Goal: Task Accomplishment & Management: Use online tool/utility

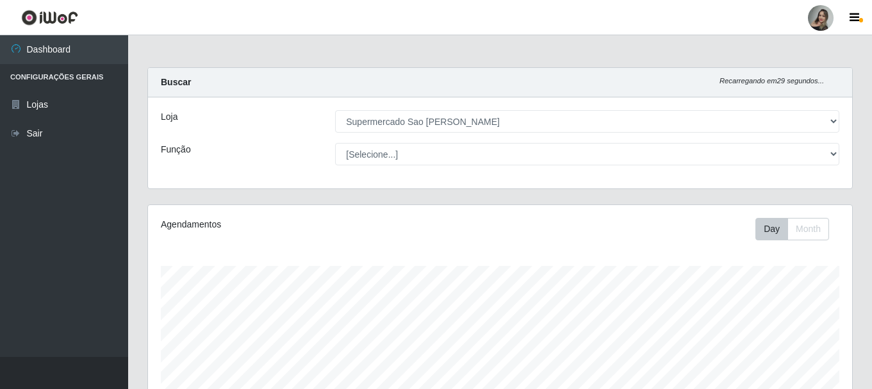
select select "383"
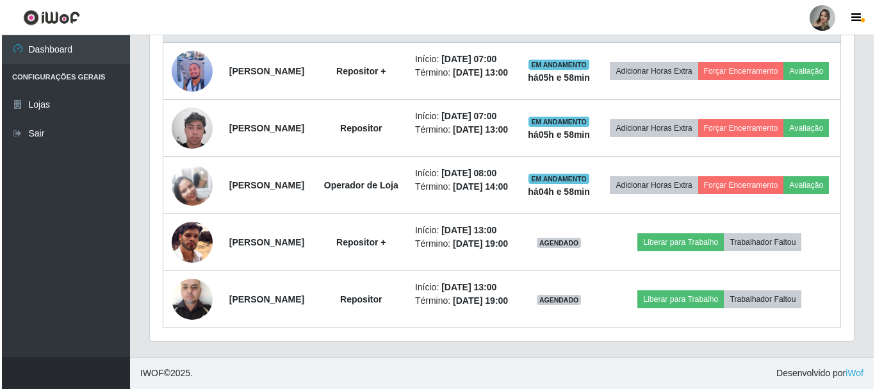
scroll to position [266, 704]
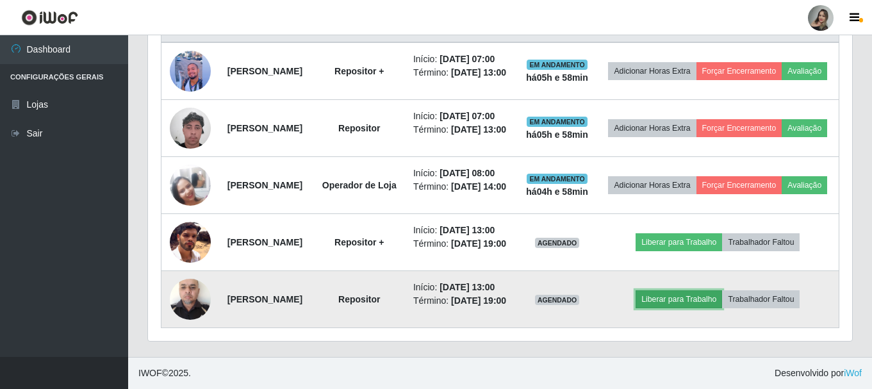
click at [671, 298] on button "Liberar para Trabalho" at bounding box center [679, 299] width 86 height 18
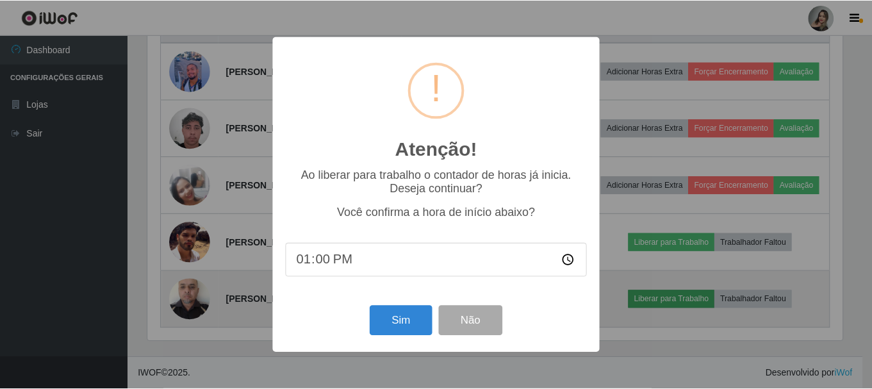
scroll to position [266, 698]
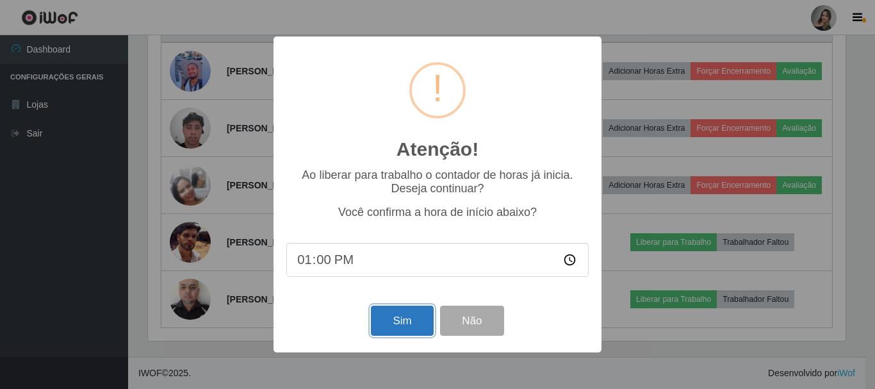
click at [404, 328] on button "Sim" at bounding box center [402, 321] width 62 height 30
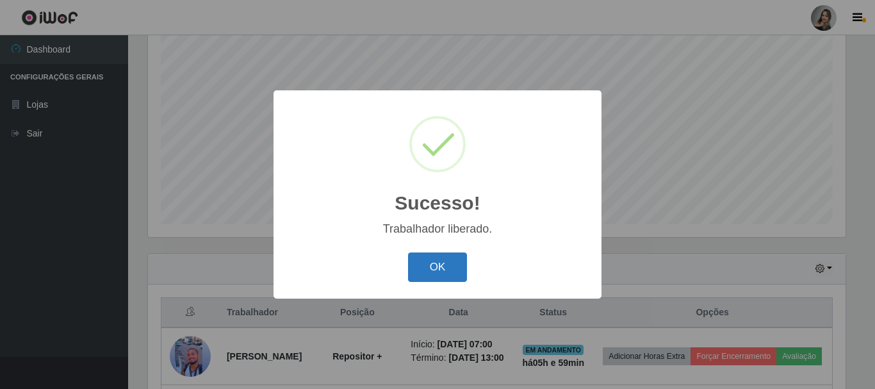
click at [427, 258] on button "OK" at bounding box center [438, 267] width 60 height 30
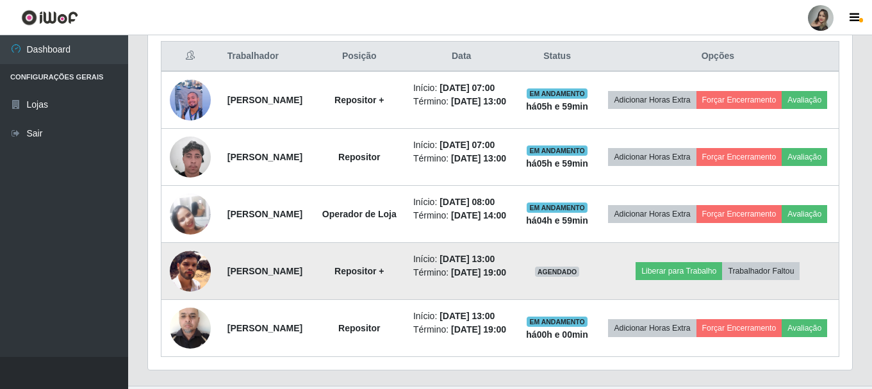
scroll to position [567, 0]
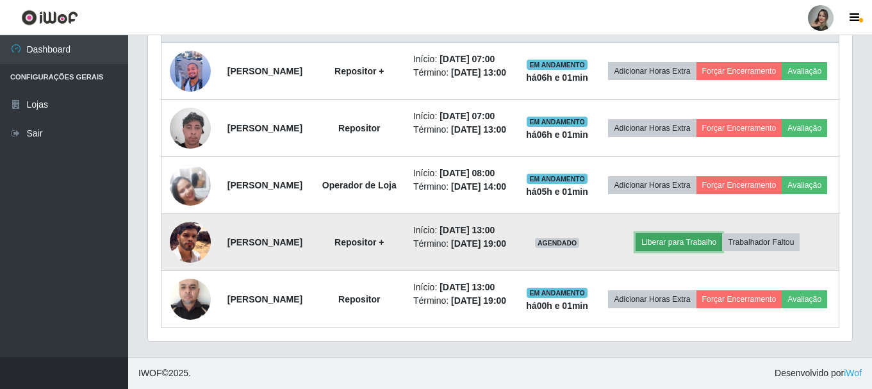
click at [682, 233] on button "Liberar para Trabalho" at bounding box center [679, 242] width 86 height 18
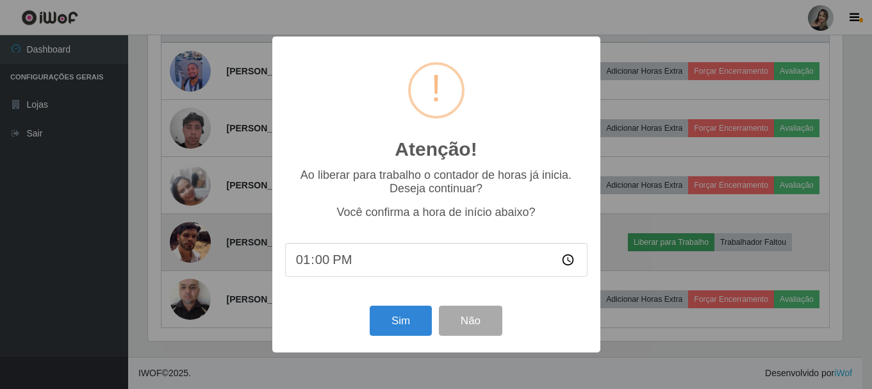
scroll to position [266, 698]
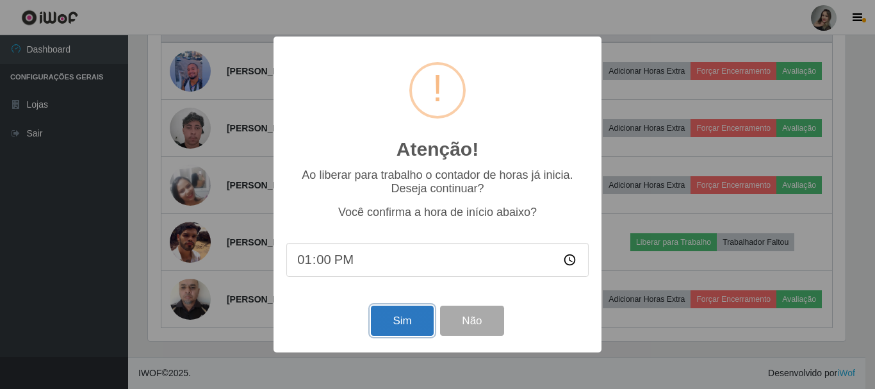
click at [410, 330] on button "Sim" at bounding box center [402, 321] width 62 height 30
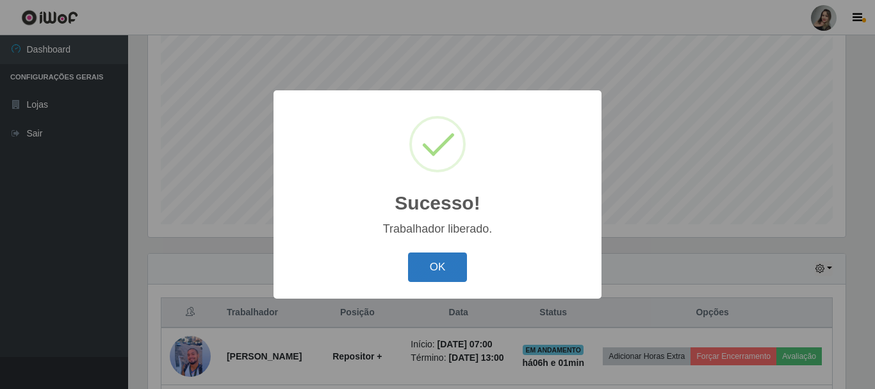
click at [439, 273] on button "OK" at bounding box center [438, 267] width 60 height 30
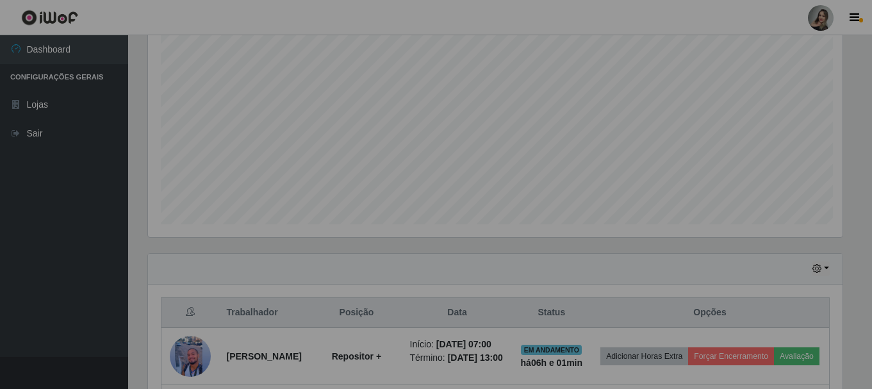
scroll to position [266, 704]
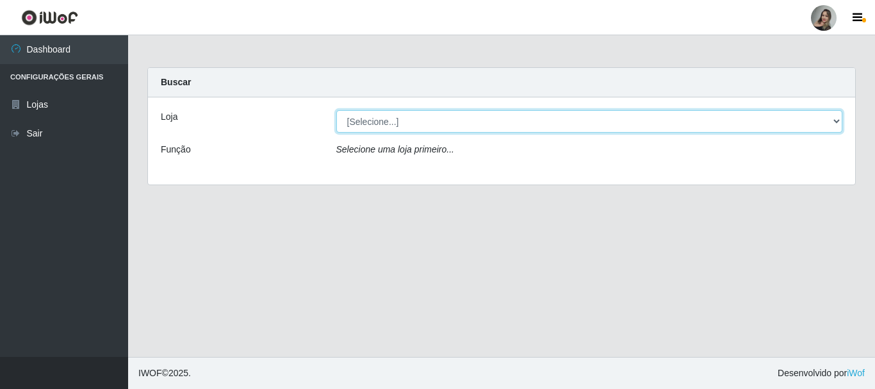
click at [838, 118] on select "[Selecione...] Supermercado Sao Francisco - Amarante" at bounding box center [589, 121] width 507 height 22
select select "383"
click at [336, 110] on select "[Selecione...] Supermercado Sao Francisco - Amarante" at bounding box center [589, 121] width 507 height 22
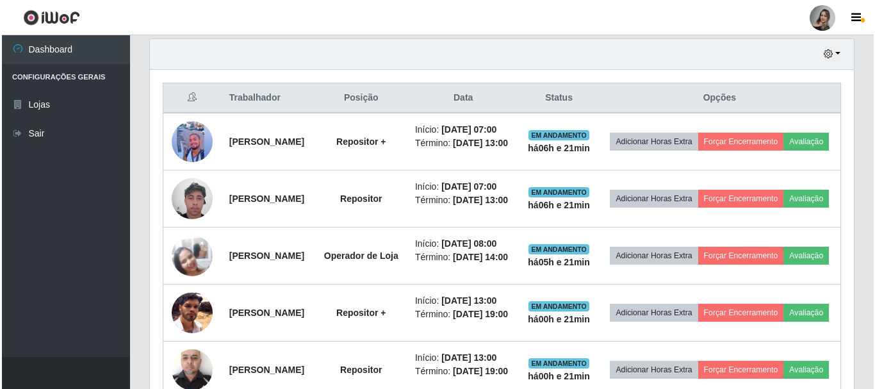
scroll to position [444, 0]
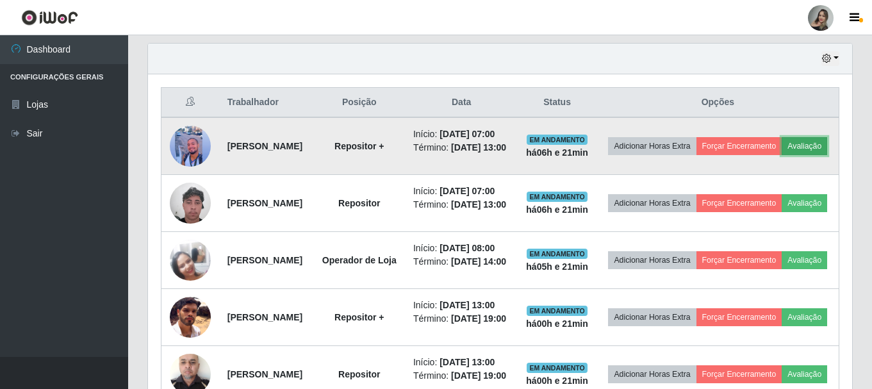
click at [782, 155] on button "Avaliação" at bounding box center [804, 146] width 45 height 18
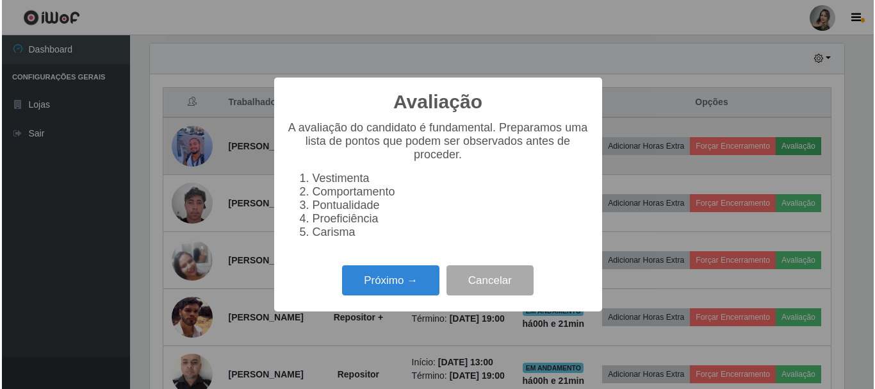
scroll to position [266, 698]
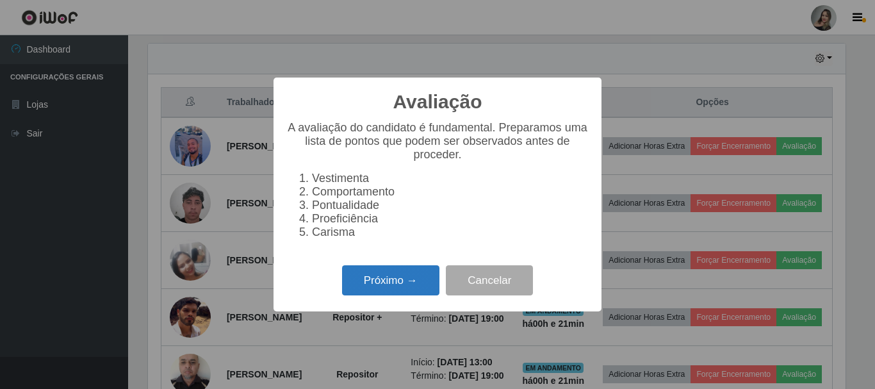
click at [399, 291] on button "Próximo →" at bounding box center [390, 280] width 97 height 30
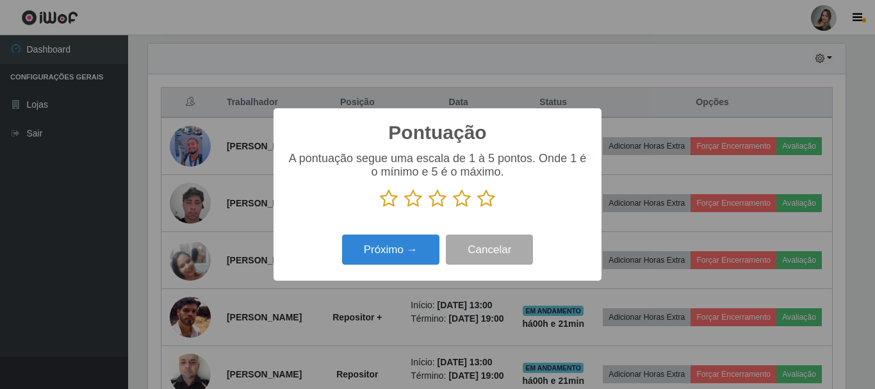
scroll to position [640469, 640038]
click at [407, 193] on icon at bounding box center [413, 198] width 18 height 19
click at [404, 208] on input "radio" at bounding box center [404, 208] width 0 height 0
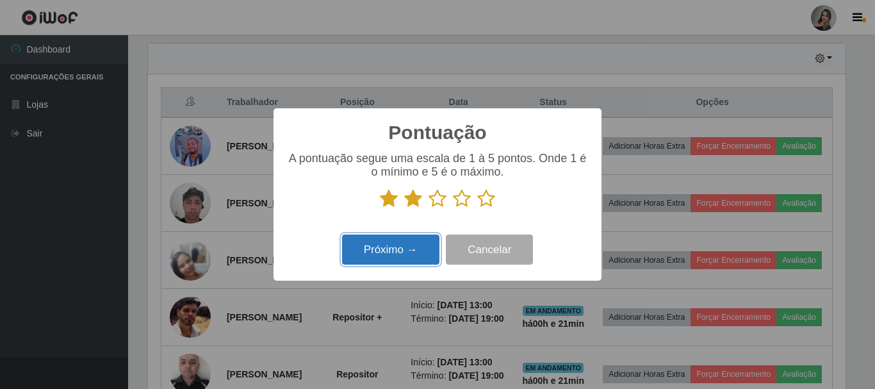
click at [418, 245] on button "Próximo →" at bounding box center [390, 250] width 97 height 30
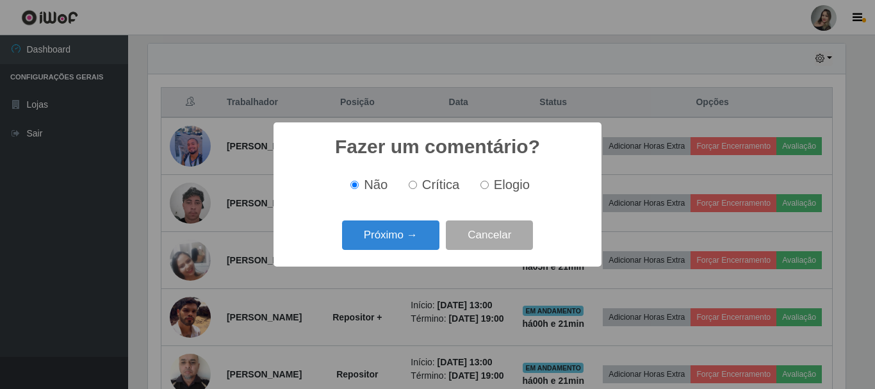
click at [418, 245] on button "Próximo →" at bounding box center [390, 235] width 97 height 30
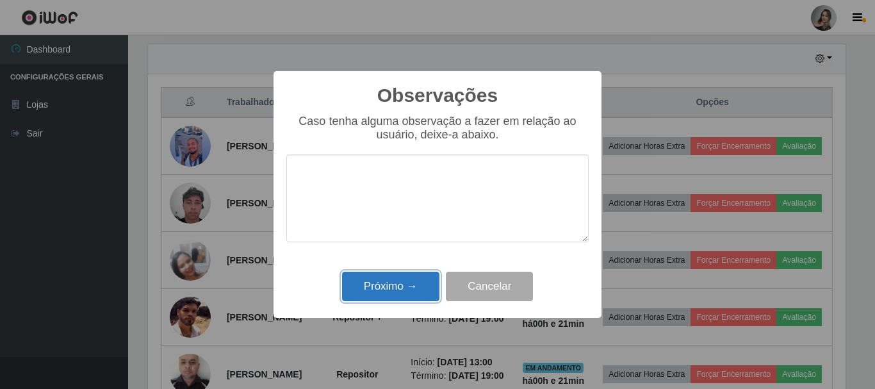
click at [422, 279] on button "Próximo →" at bounding box center [390, 287] width 97 height 30
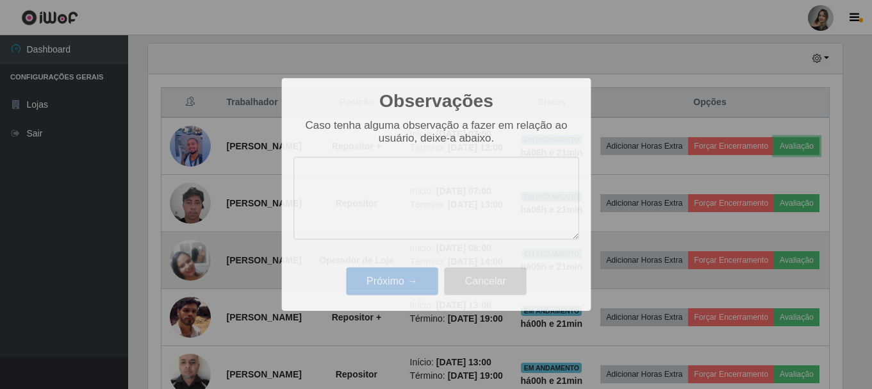
scroll to position [266, 704]
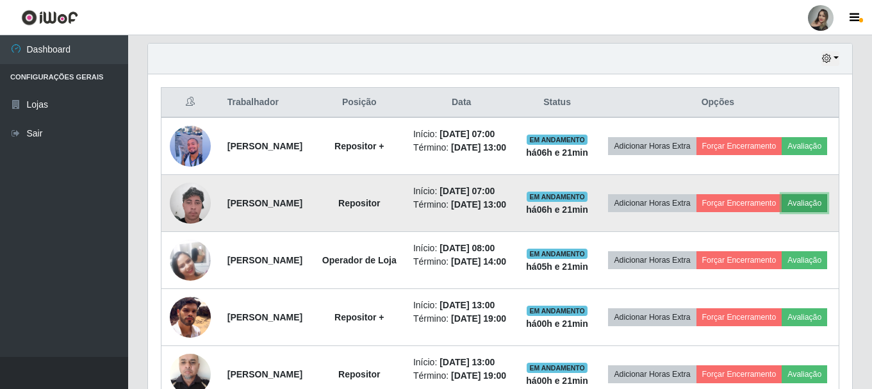
click at [782, 212] on button "Avaliação" at bounding box center [804, 203] width 45 height 18
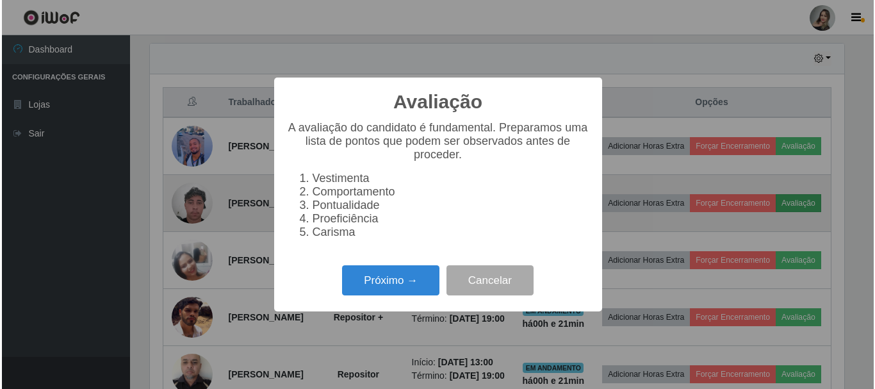
scroll to position [266, 698]
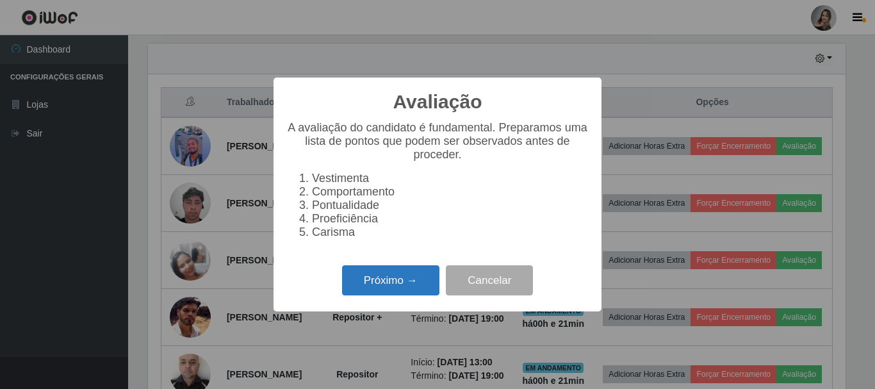
click at [407, 276] on button "Próximo →" at bounding box center [390, 280] width 97 height 30
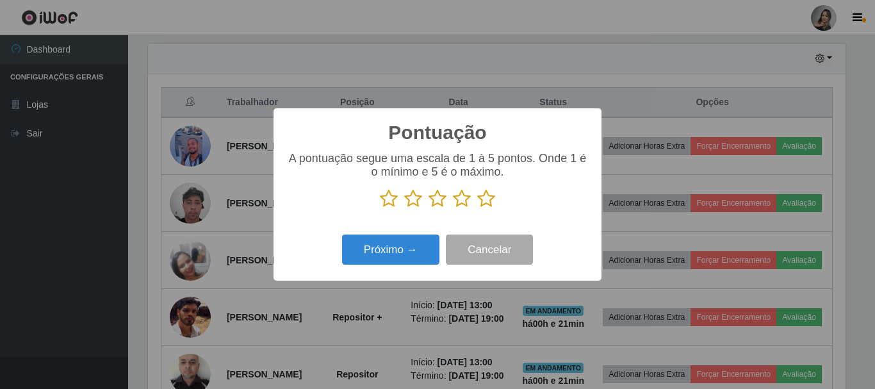
click at [415, 202] on icon at bounding box center [413, 198] width 18 height 19
click at [404, 208] on input "radio" at bounding box center [404, 208] width 0 height 0
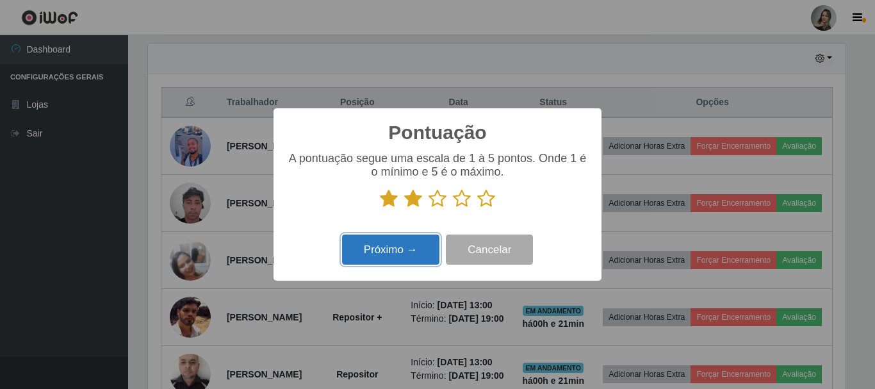
click at [397, 248] on button "Próximo →" at bounding box center [390, 250] width 97 height 30
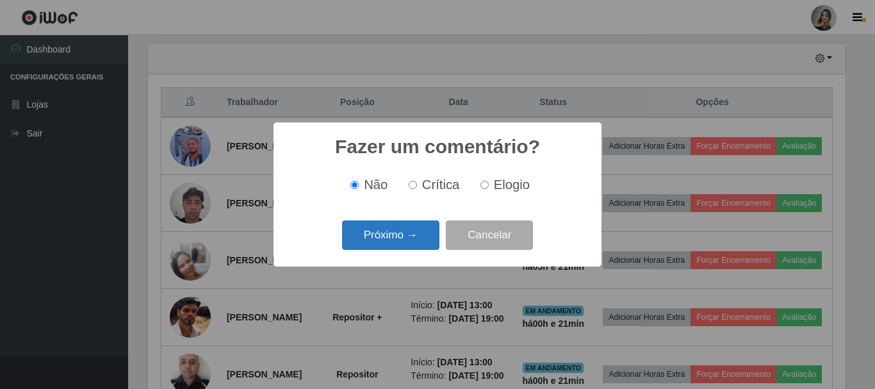
click at [397, 239] on button "Próximo →" at bounding box center [390, 235] width 97 height 30
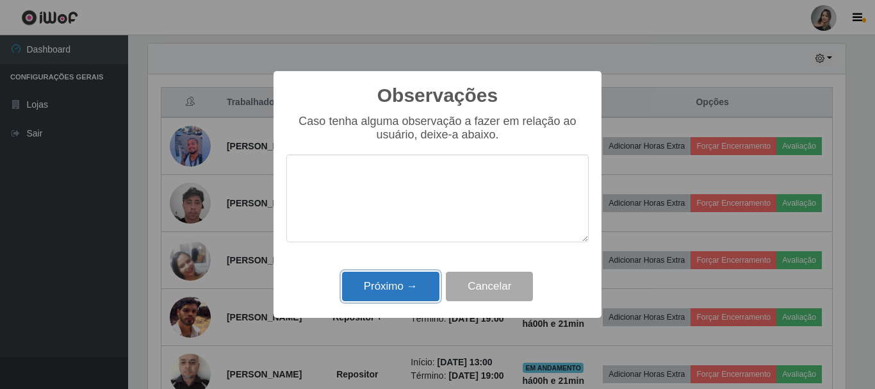
click at [402, 285] on button "Próximo →" at bounding box center [390, 287] width 97 height 30
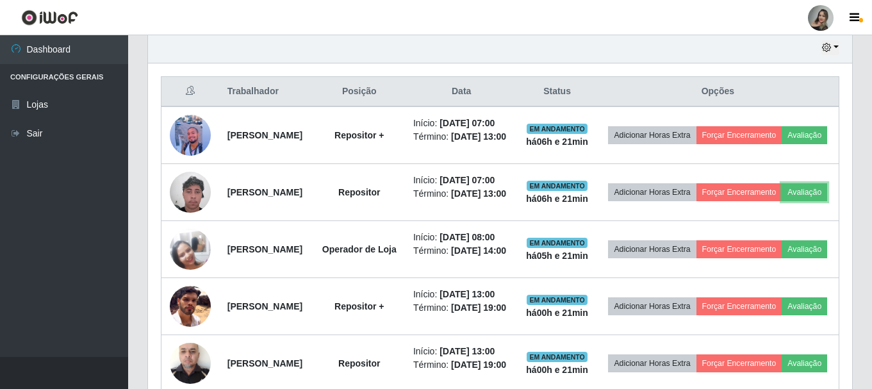
scroll to position [452, 0]
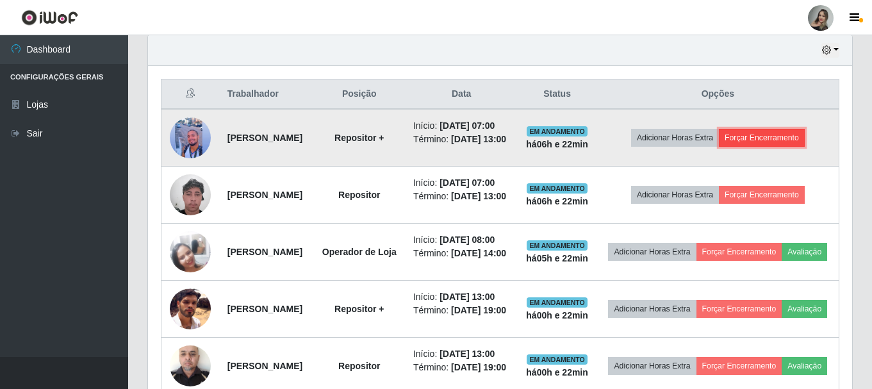
click at [790, 144] on button "Forçar Encerramento" at bounding box center [762, 138] width 86 height 18
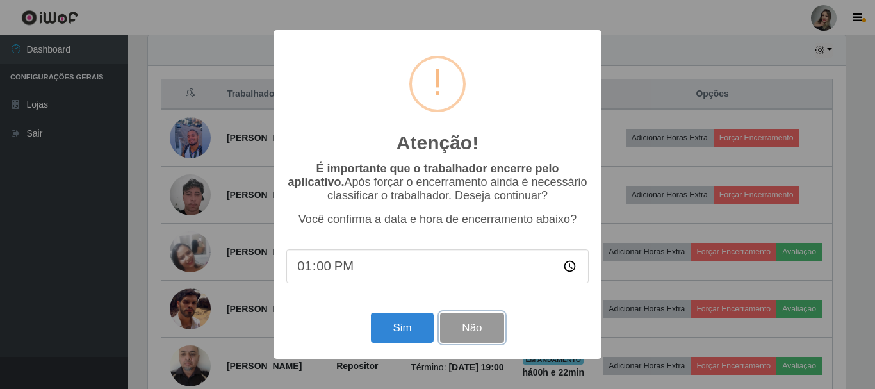
click at [491, 331] on button "Não" at bounding box center [471, 328] width 63 height 30
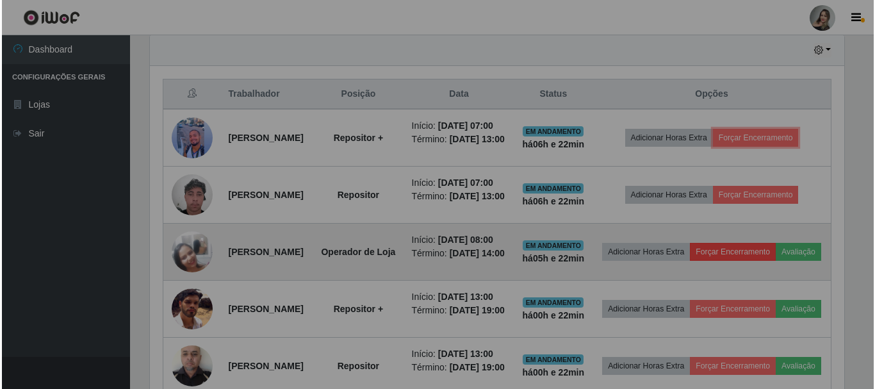
scroll to position [266, 704]
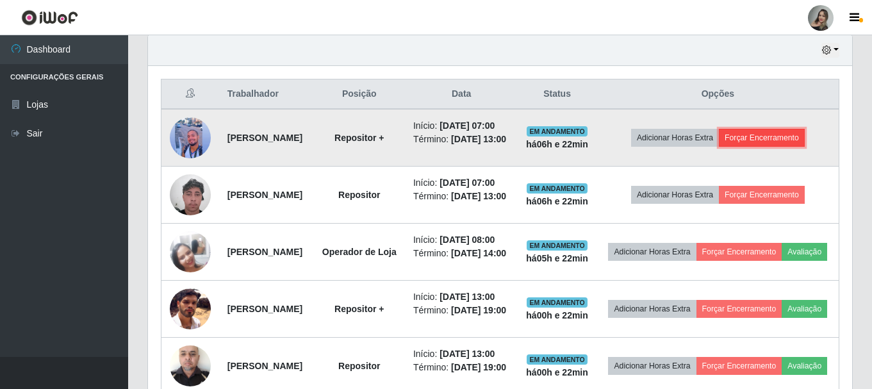
click at [796, 147] on button "Forçar Encerramento" at bounding box center [762, 138] width 86 height 18
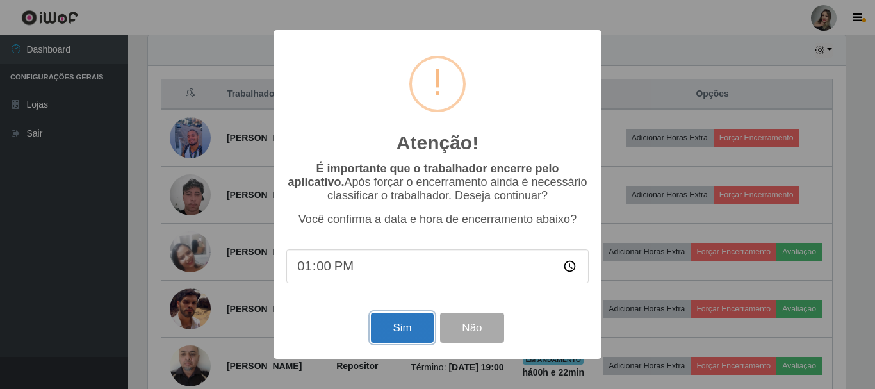
click at [423, 329] on button "Sim" at bounding box center [402, 328] width 62 height 30
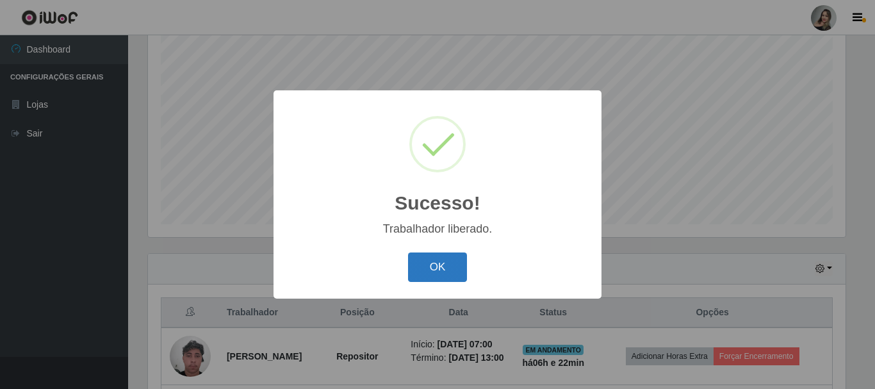
click at [442, 267] on button "OK" at bounding box center [438, 267] width 60 height 30
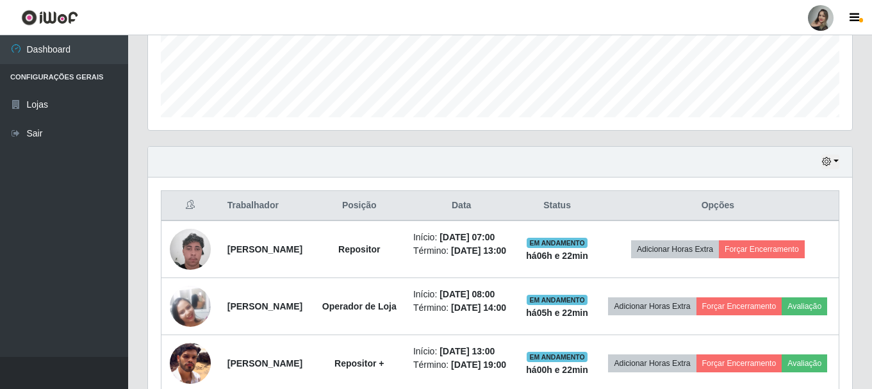
scroll to position [0, 0]
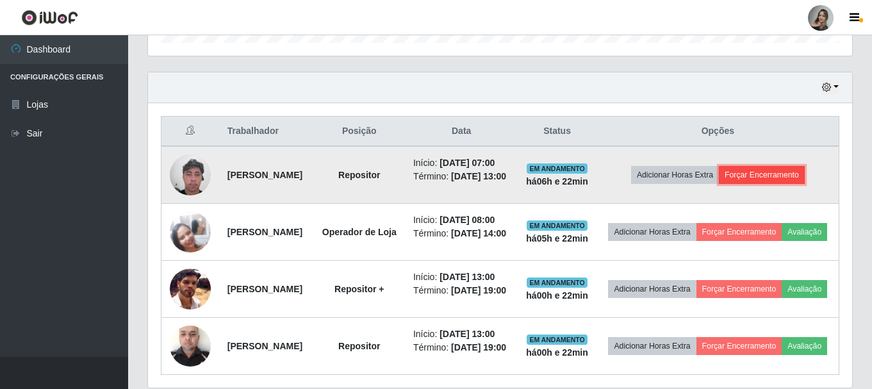
click at [775, 181] on button "Forçar Encerramento" at bounding box center [762, 175] width 86 height 18
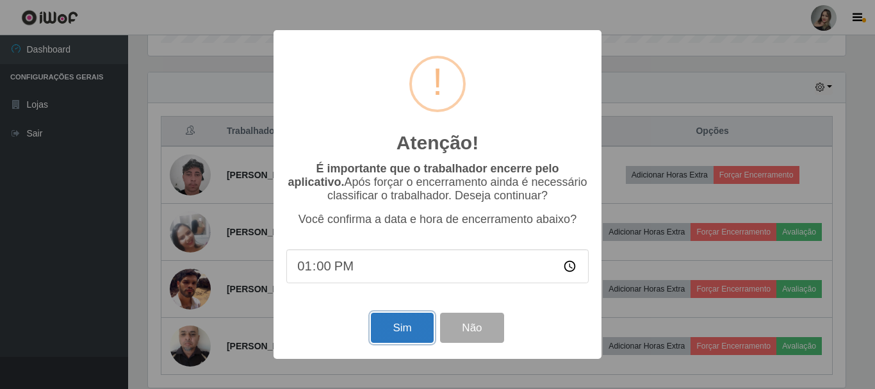
click at [402, 324] on button "Sim" at bounding box center [402, 328] width 62 height 30
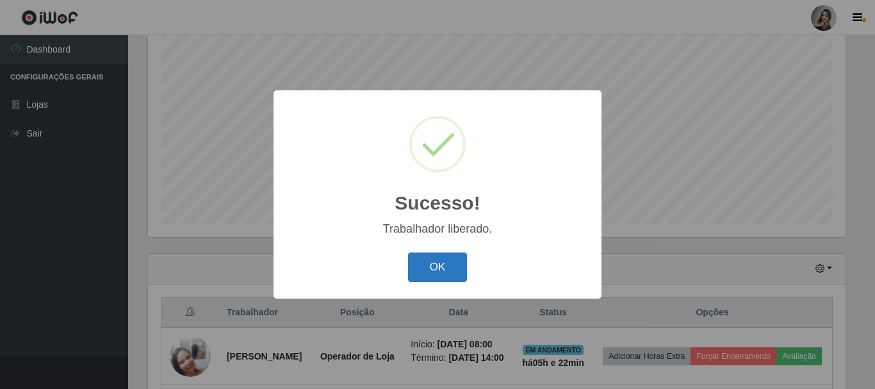
click at [421, 270] on button "OK" at bounding box center [438, 267] width 60 height 30
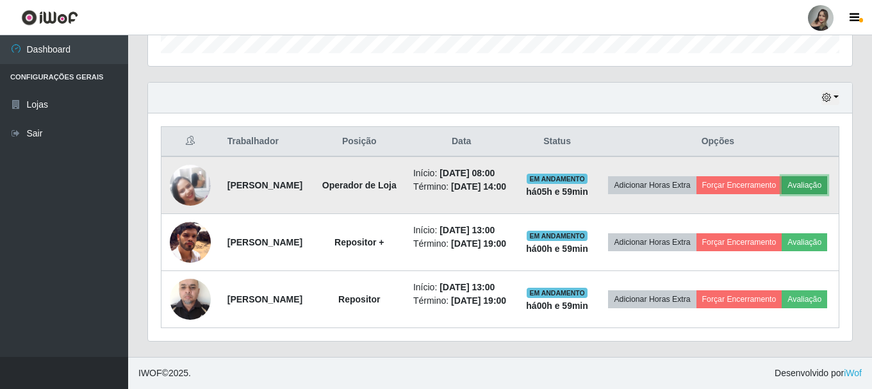
click at [782, 177] on button "Avaliação" at bounding box center [804, 185] width 45 height 18
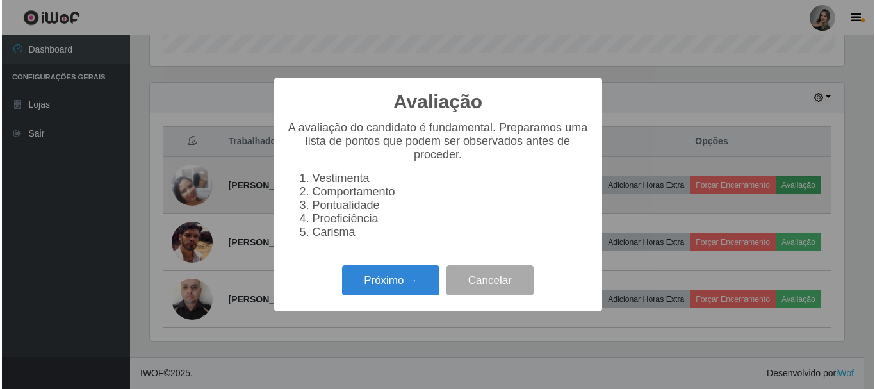
scroll to position [266, 698]
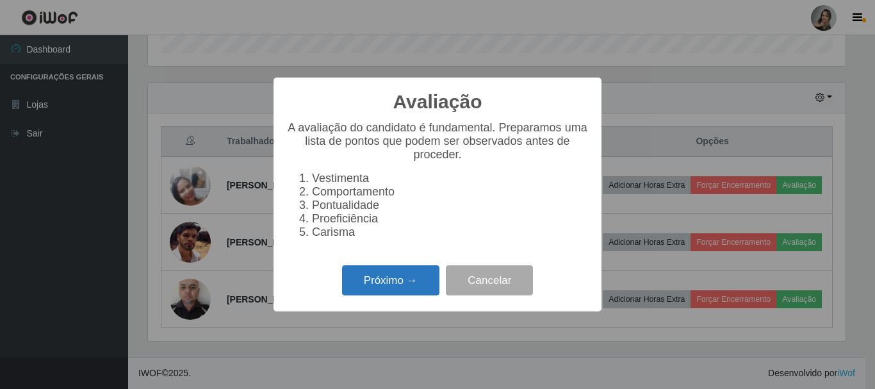
click at [396, 277] on button "Próximo →" at bounding box center [390, 280] width 97 height 30
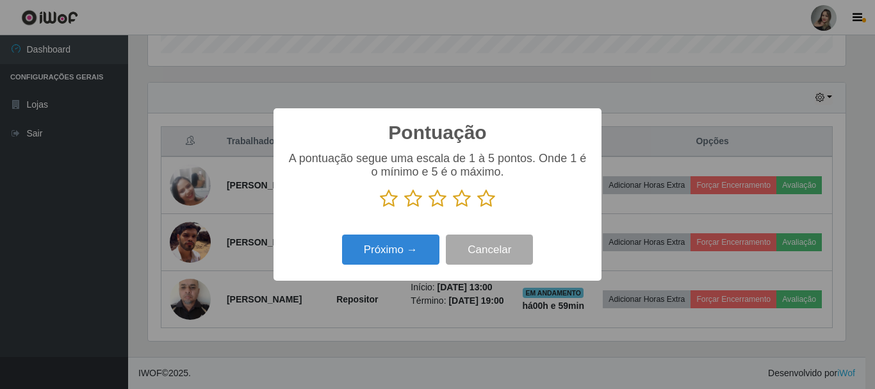
click at [411, 203] on icon at bounding box center [413, 198] width 18 height 19
click at [404, 208] on input "radio" at bounding box center [404, 208] width 0 height 0
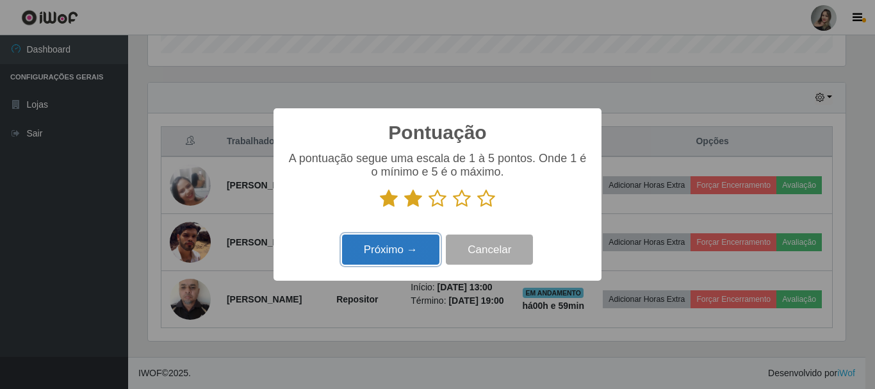
click at [415, 252] on button "Próximo →" at bounding box center [390, 250] width 97 height 30
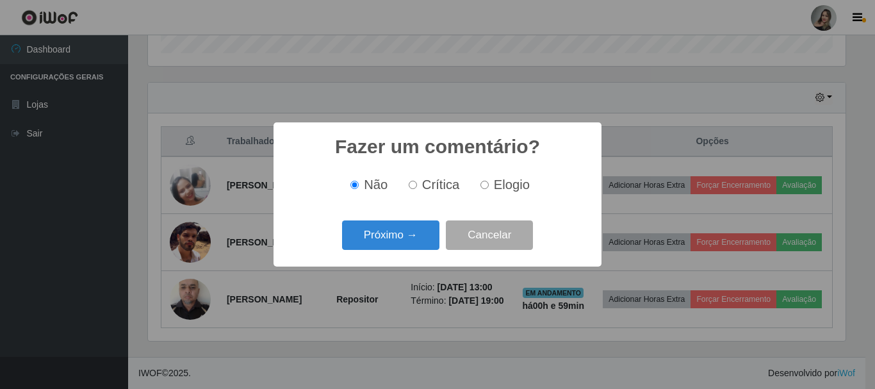
click at [415, 252] on div "Fazer um comentário? × Não Crítica Elogio Próximo → Cancelar" at bounding box center [438, 194] width 328 height 144
click at [415, 240] on button "Próximo →" at bounding box center [390, 235] width 97 height 30
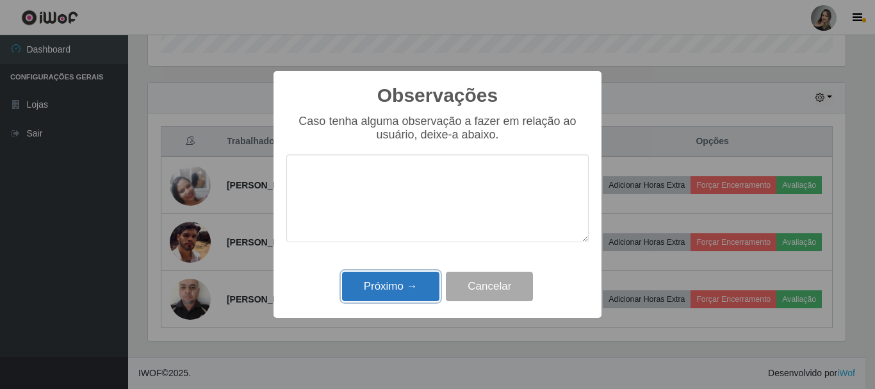
click at [416, 292] on button "Próximo →" at bounding box center [390, 287] width 97 height 30
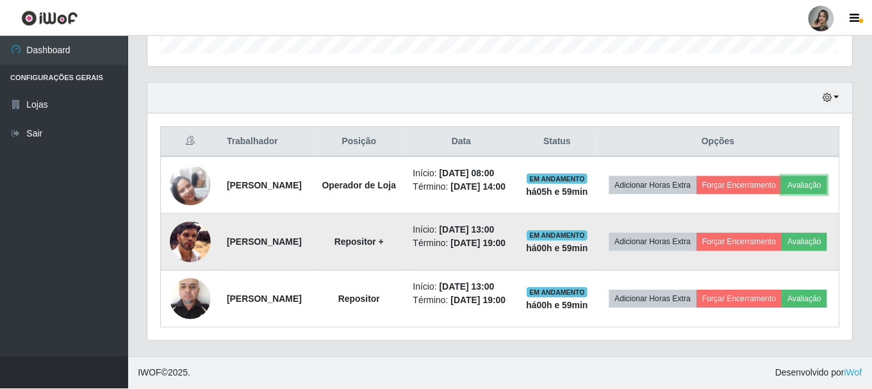
scroll to position [266, 704]
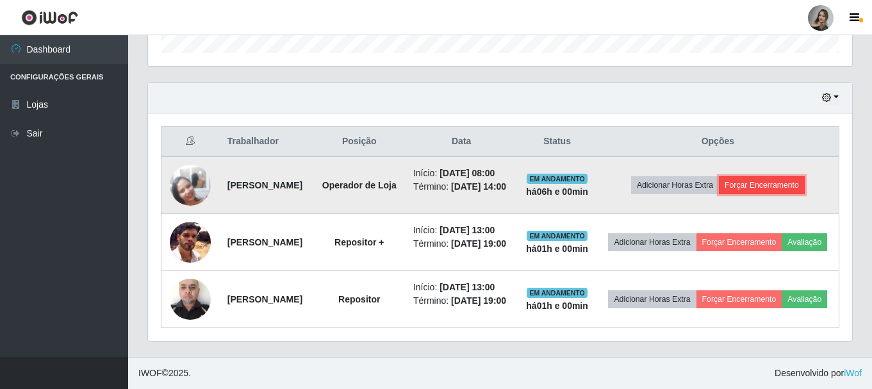
click at [765, 176] on button "Forçar Encerramento" at bounding box center [762, 185] width 86 height 18
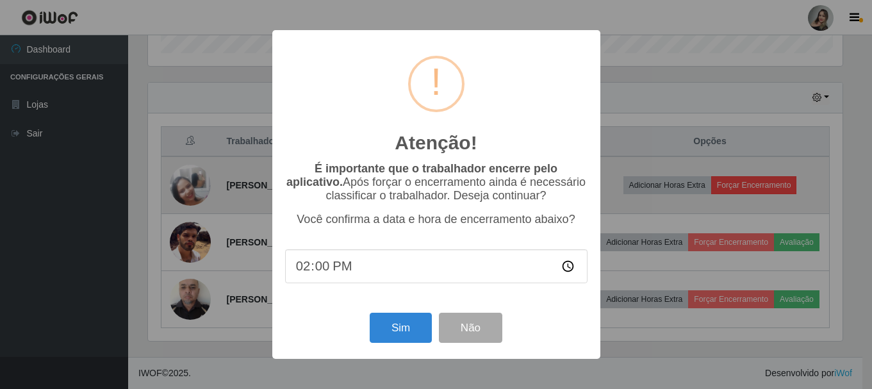
scroll to position [266, 698]
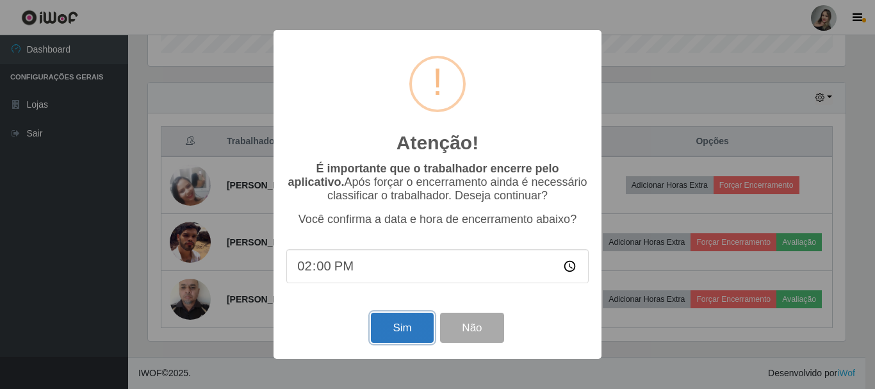
click at [393, 331] on button "Sim" at bounding box center [402, 328] width 62 height 30
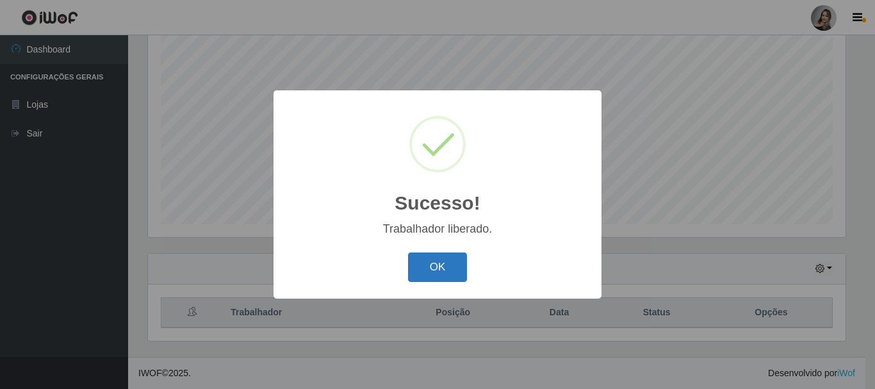
click at [420, 255] on button "OK" at bounding box center [438, 267] width 60 height 30
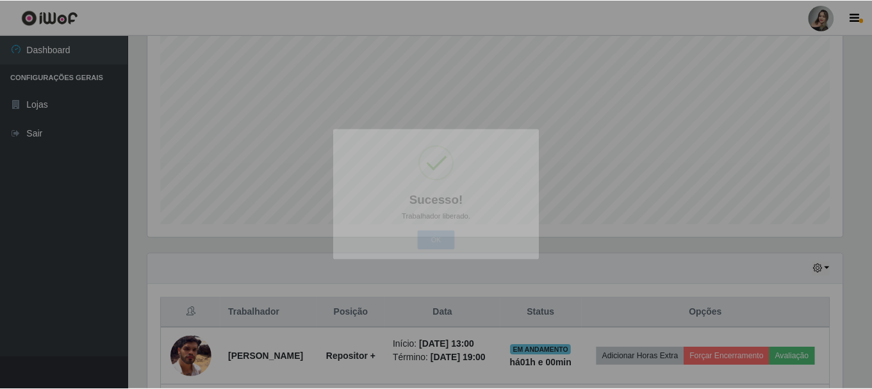
scroll to position [266, 704]
